Goal: Information Seeking & Learning: Learn about a topic

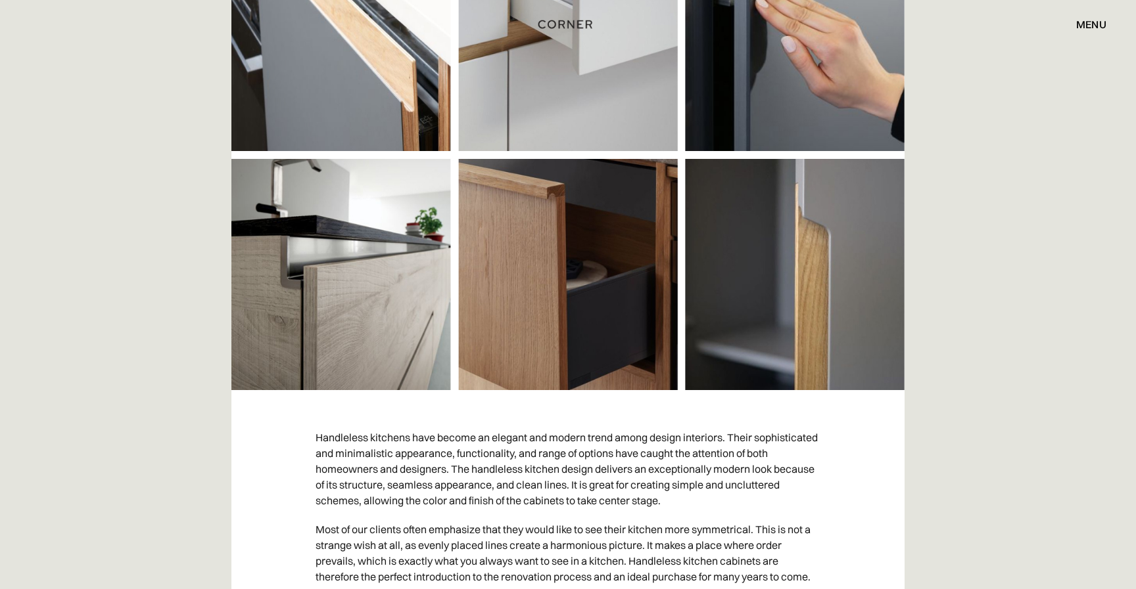
scroll to position [417, 0]
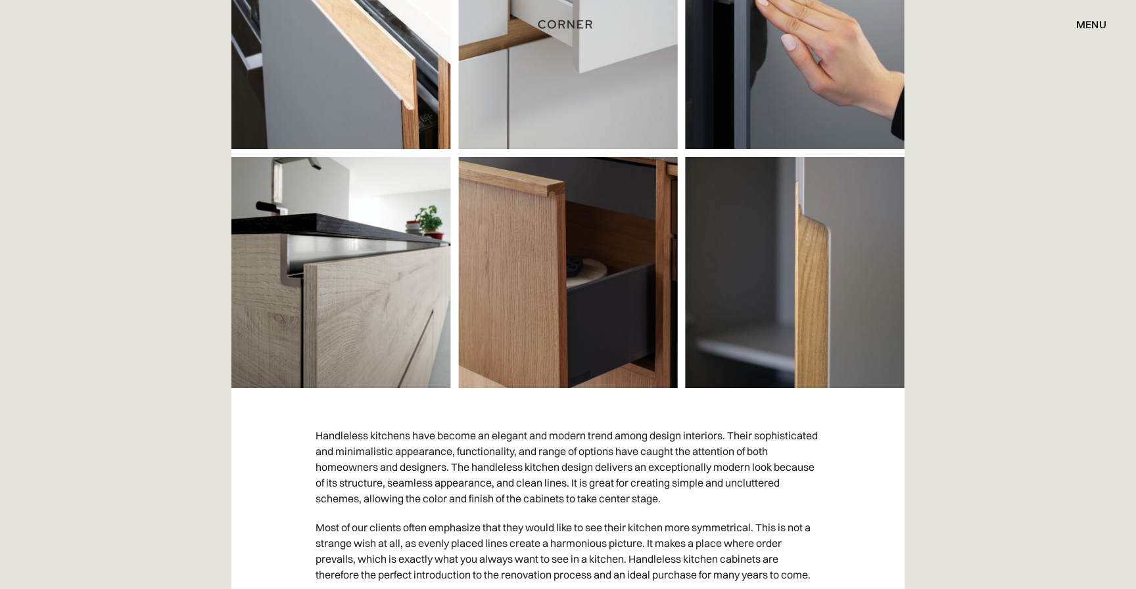
click at [555, 327] on img at bounding box center [567, 151] width 673 height 473
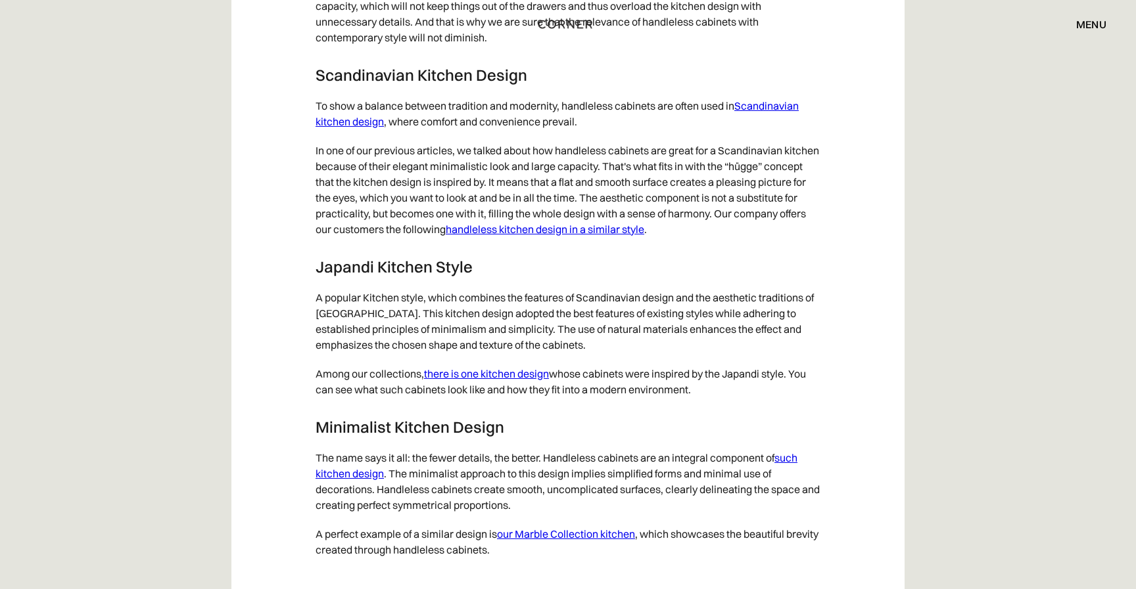
scroll to position [6610, 0]
click at [489, 379] on link "there is one kitchen design" at bounding box center [486, 372] width 125 height 13
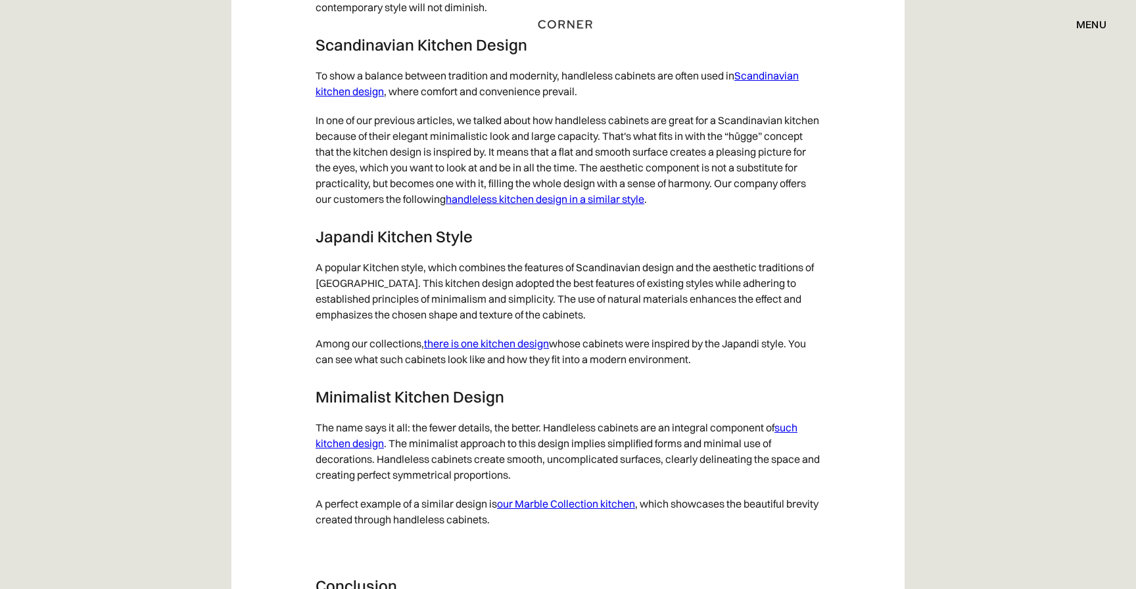
scroll to position [6641, 0]
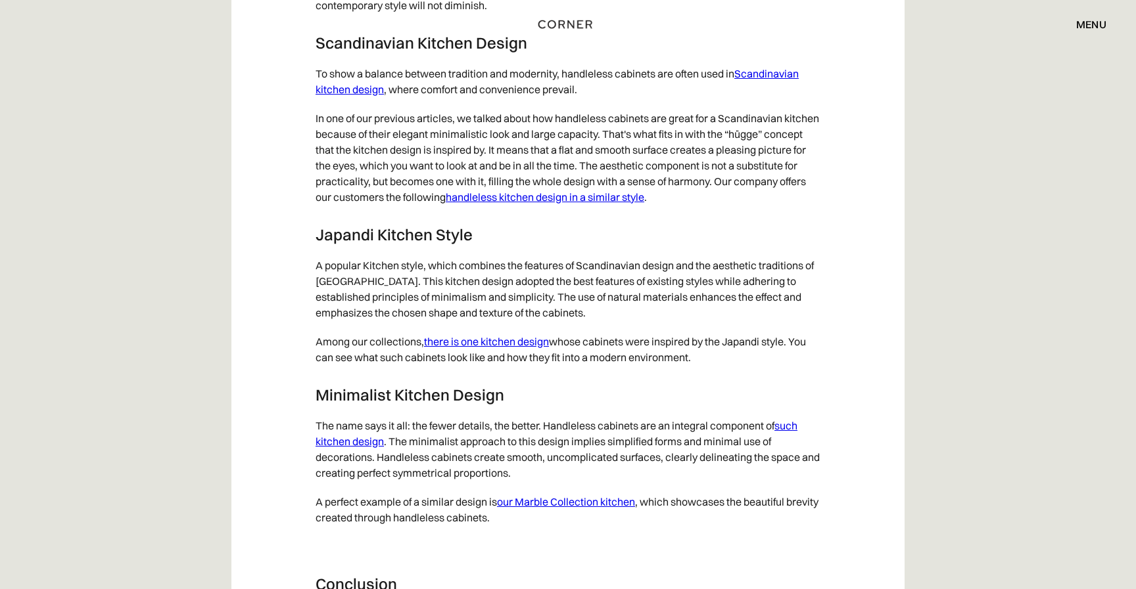
click at [627, 204] on link "handleless kitchen design in a similar style" at bounding box center [545, 197] width 198 height 13
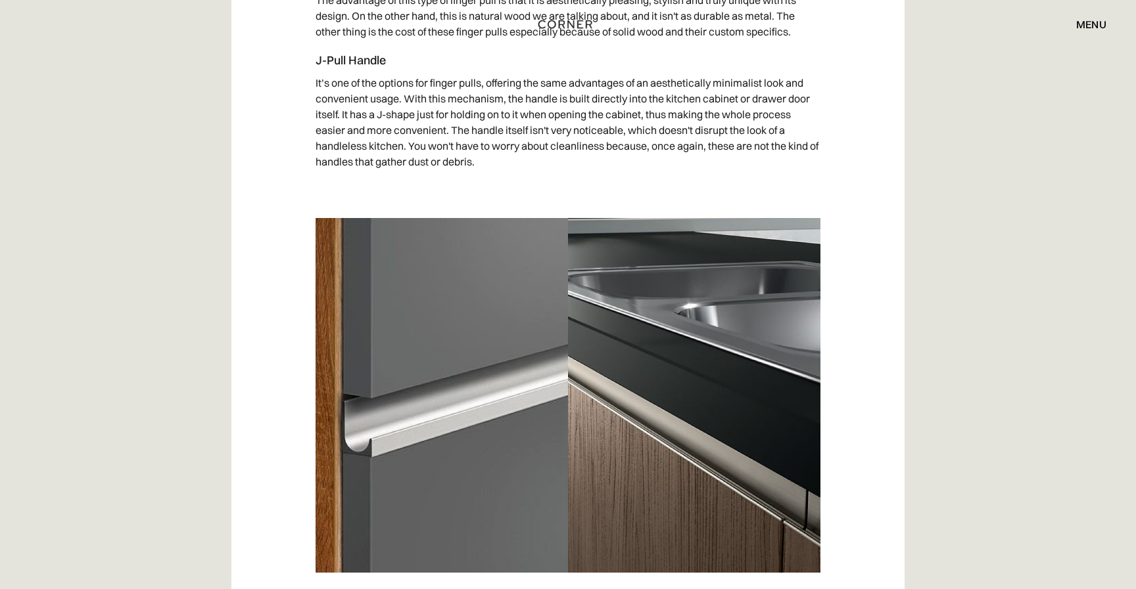
scroll to position [4371, 0]
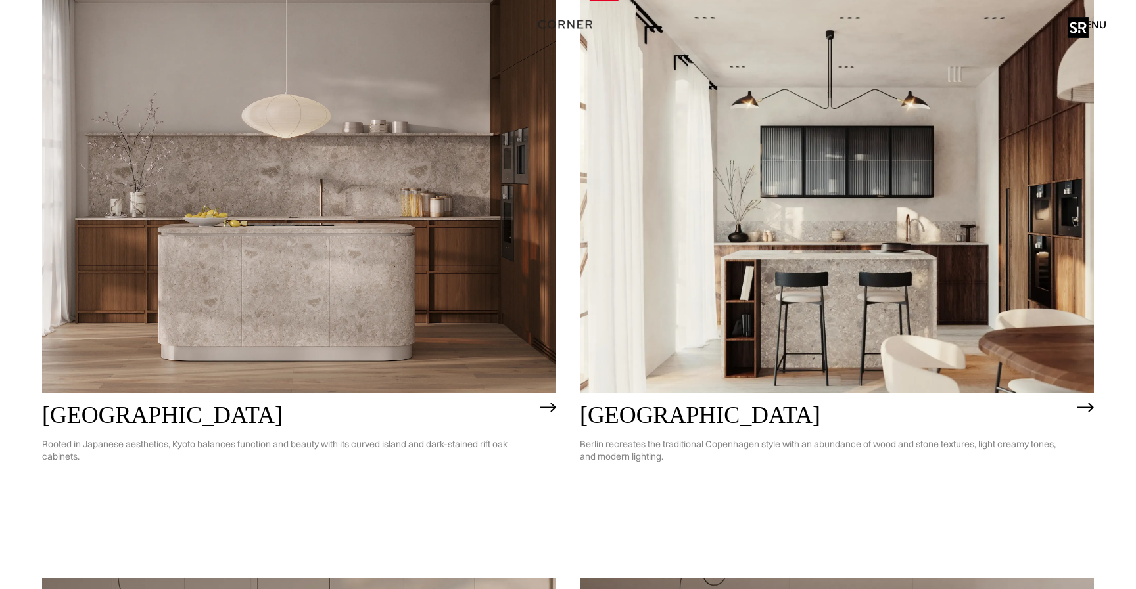
scroll to position [823, 0]
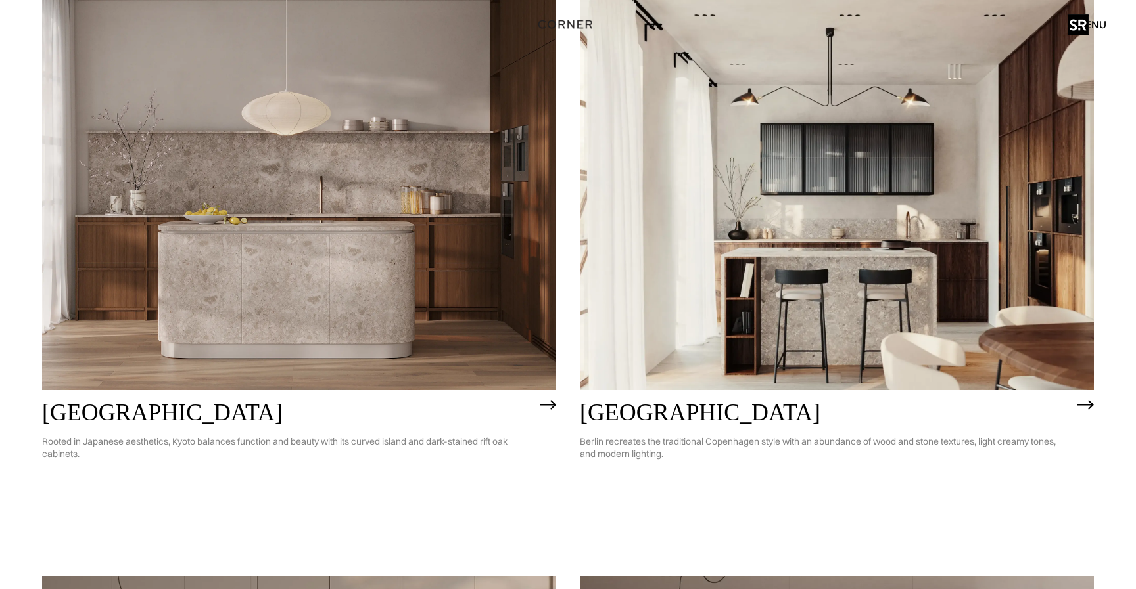
click at [966, 302] on img at bounding box center [837, 184] width 514 height 411
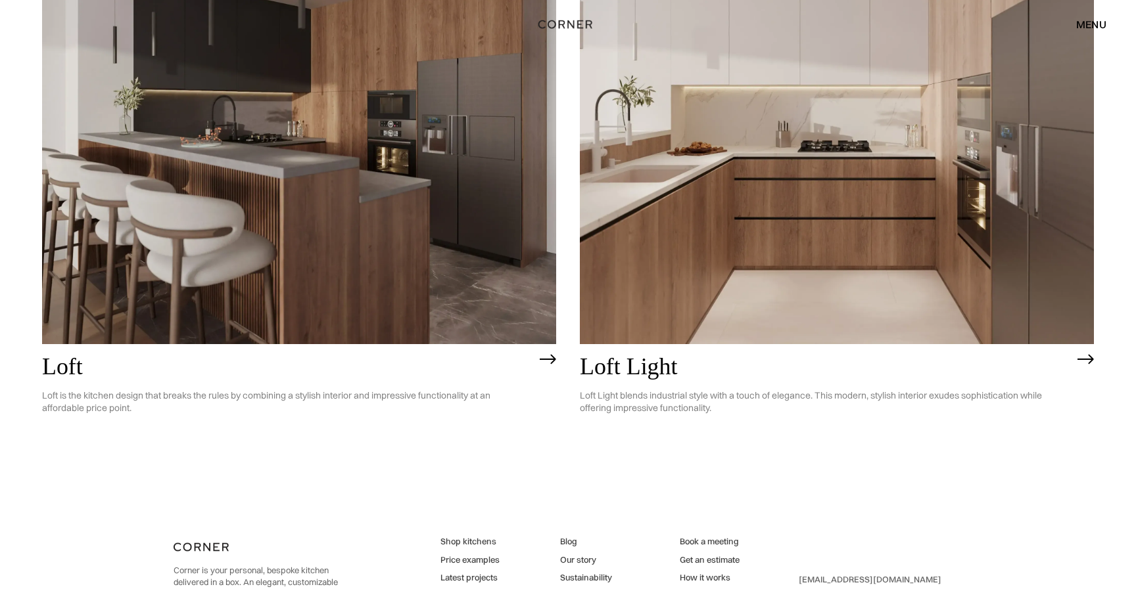
scroll to position [3955, 0]
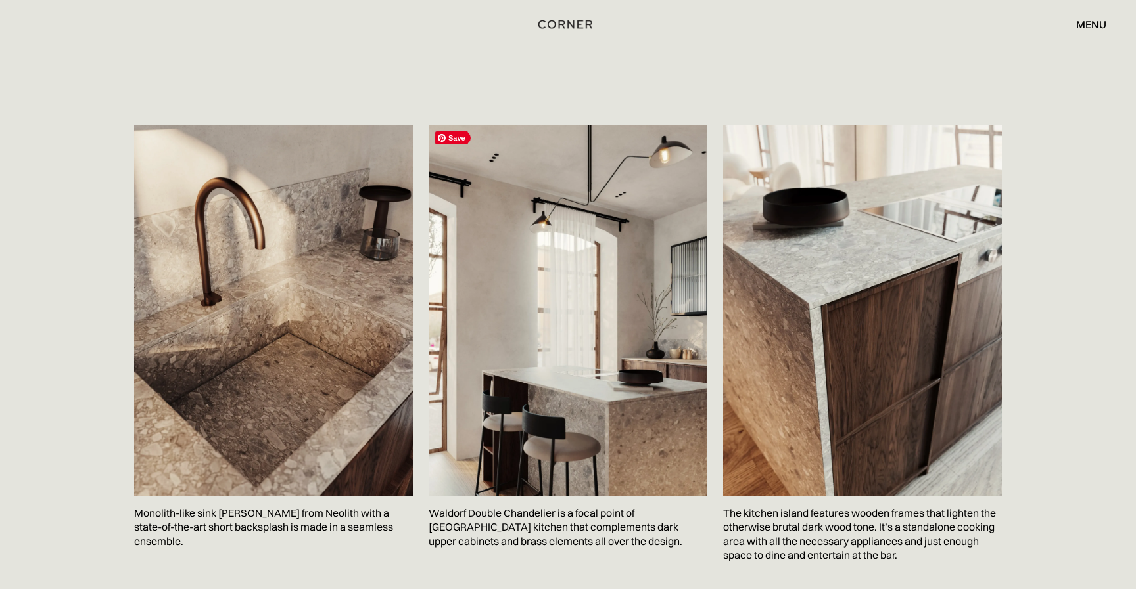
scroll to position [1996, 0]
